Goal: Find specific page/section: Find specific page/section

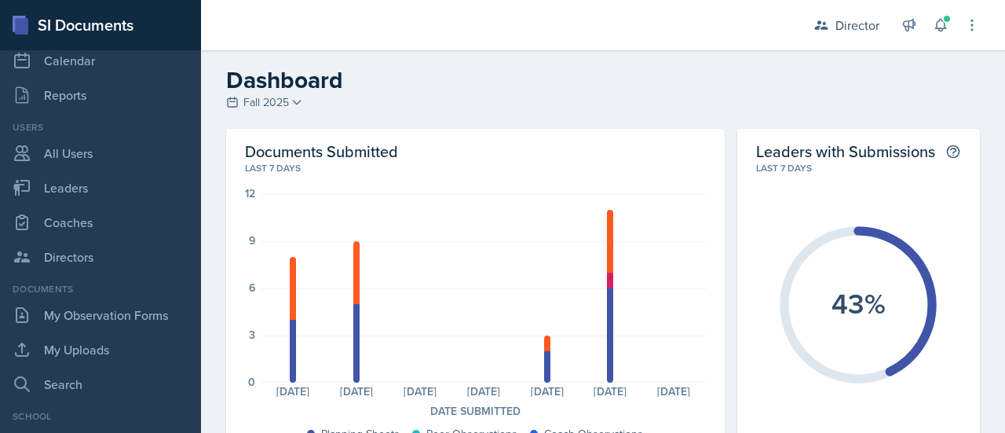
scroll to position [85, 0]
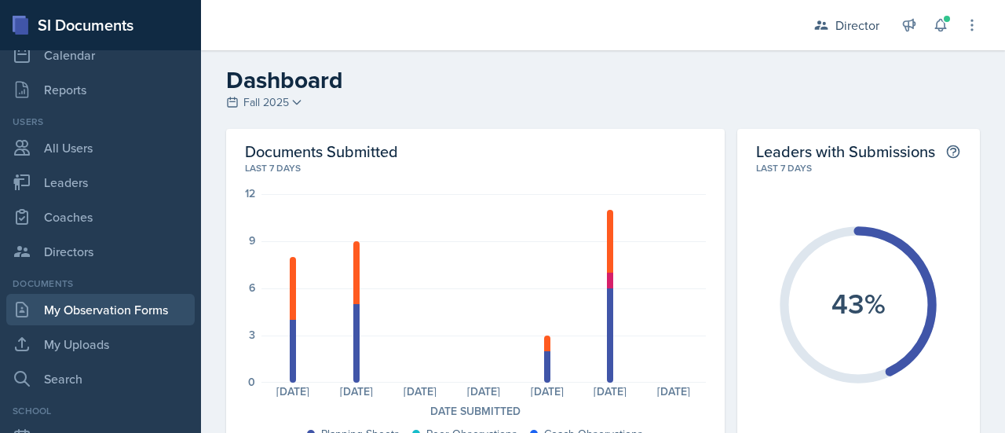
click at [99, 305] on link "My Observation Forms" at bounding box center [100, 309] width 189 height 31
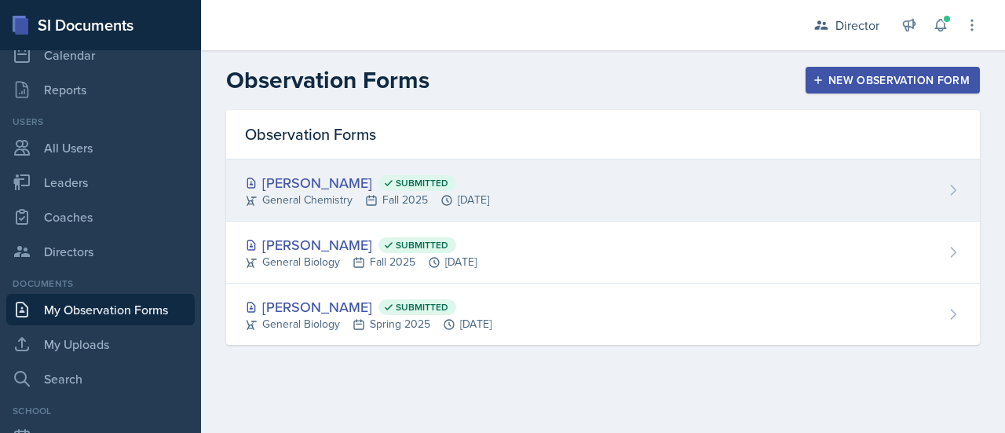
click at [341, 193] on div "General Chemistry Fall 2025 [DATE]" at bounding box center [367, 200] width 244 height 16
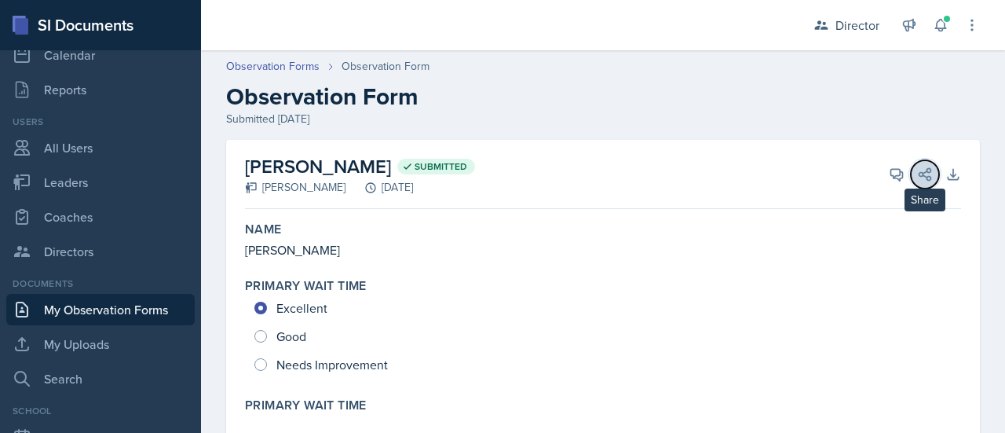
click at [920, 178] on icon at bounding box center [926, 174] width 12 height 12
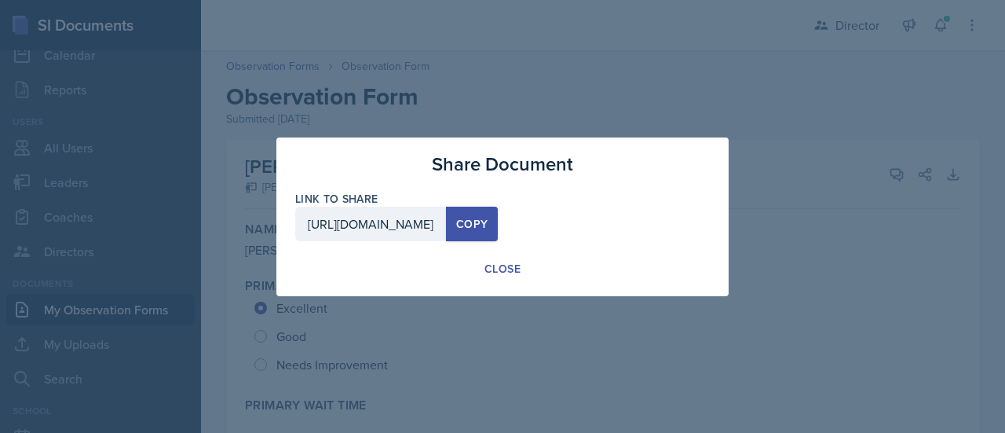
click at [488, 227] on div "Copy" at bounding box center [471, 224] width 31 height 13
click at [496, 270] on div "Close" at bounding box center [503, 269] width 36 height 16
